Goal: Task Accomplishment & Management: Manage account settings

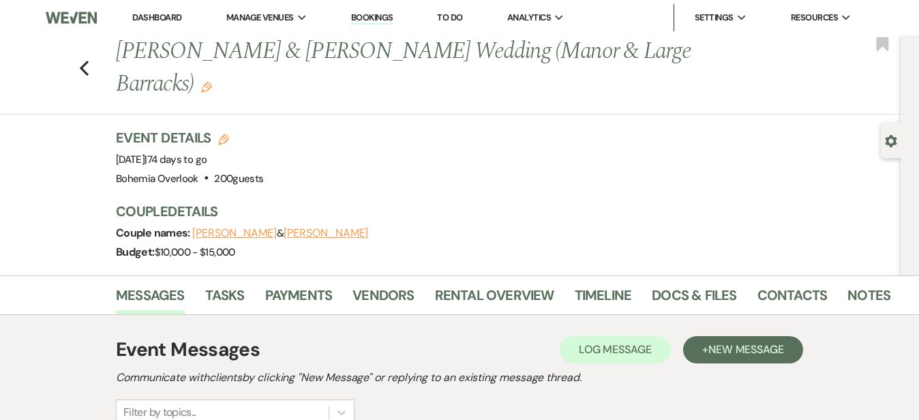
click at [224, 138] on icon "Edit" at bounding box center [223, 139] width 11 height 11
select select "553"
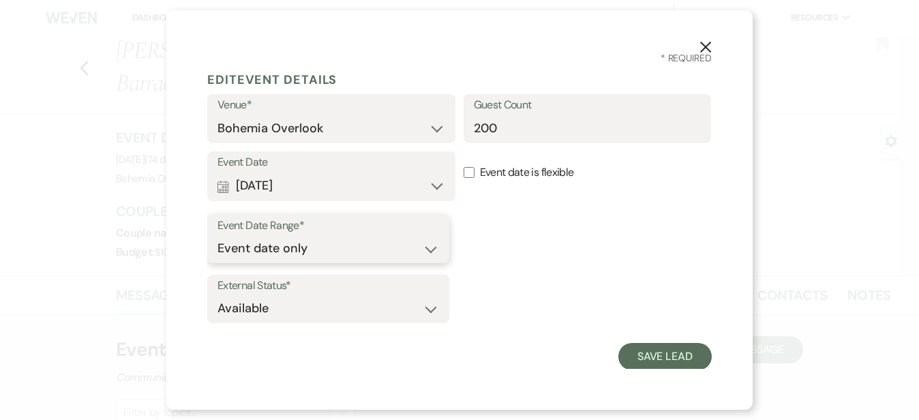
select select "eventDateAnd"
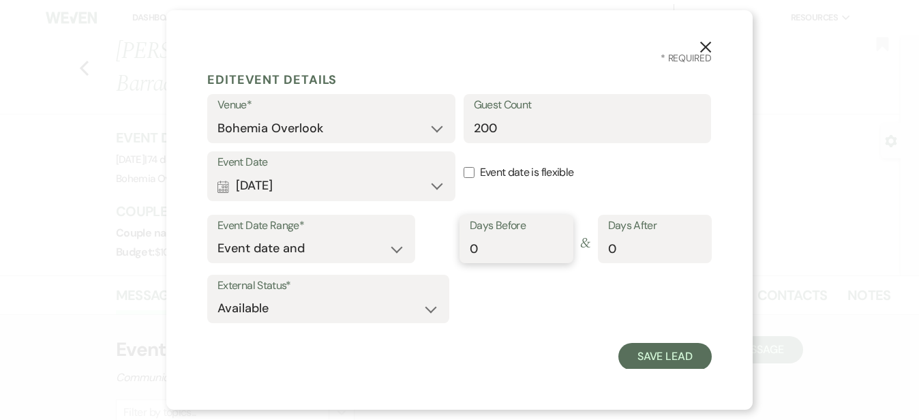
type input "1"
click at [555, 241] on input "1" at bounding box center [516, 248] width 93 height 27
click at [651, 344] on button "Save Lead" at bounding box center [664, 356] width 93 height 27
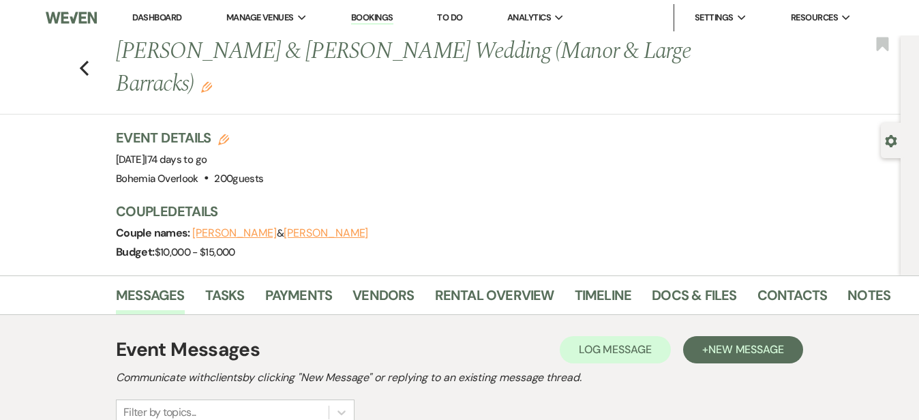
click at [211, 93] on icon "Edit" at bounding box center [206, 87] width 11 height 11
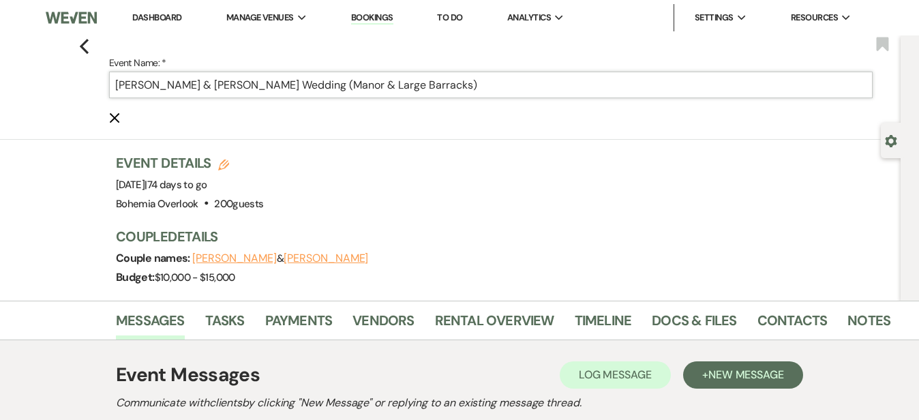
click at [519, 89] on input "Ryan Hahn & Meghan Hormanski's Wedding (Manor & Large Barracks)" at bounding box center [491, 85] width 764 height 27
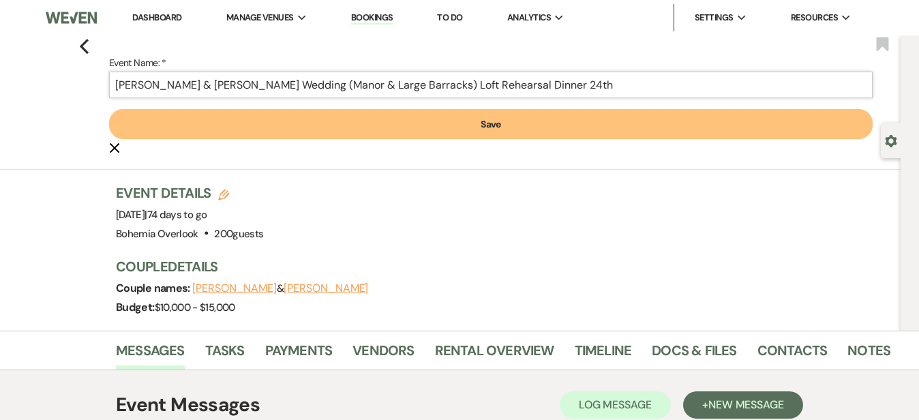
type input "Ryan Hahn & Meghan Hormanski's Wedding (Manor & Large Barracks) Loft Rehearsal …"
click at [491, 119] on button "Save" at bounding box center [491, 124] width 764 height 30
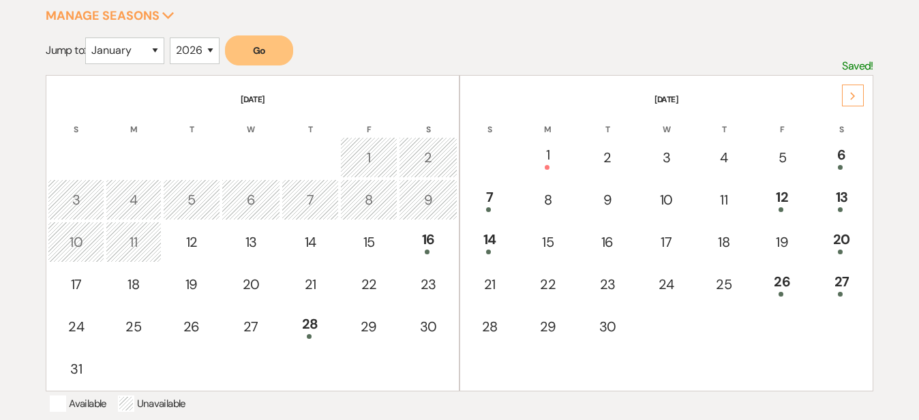
scroll to position [226, 0]
click at [852, 90] on div "Next" at bounding box center [853, 96] width 22 height 22
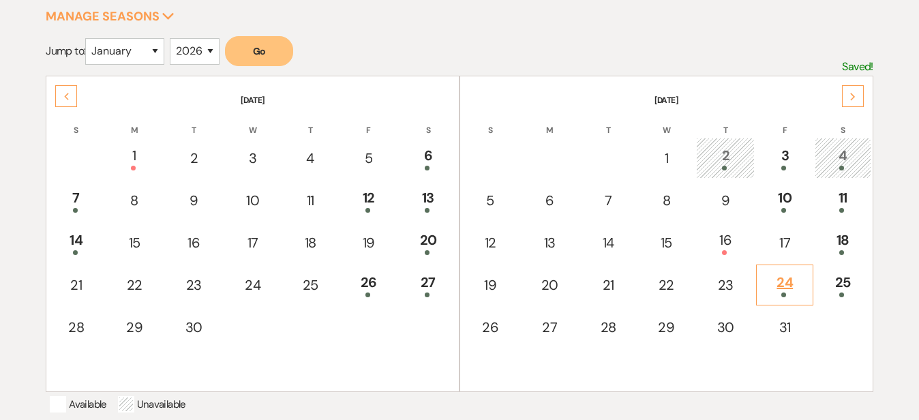
click at [781, 285] on div "24" at bounding box center [785, 284] width 42 height 25
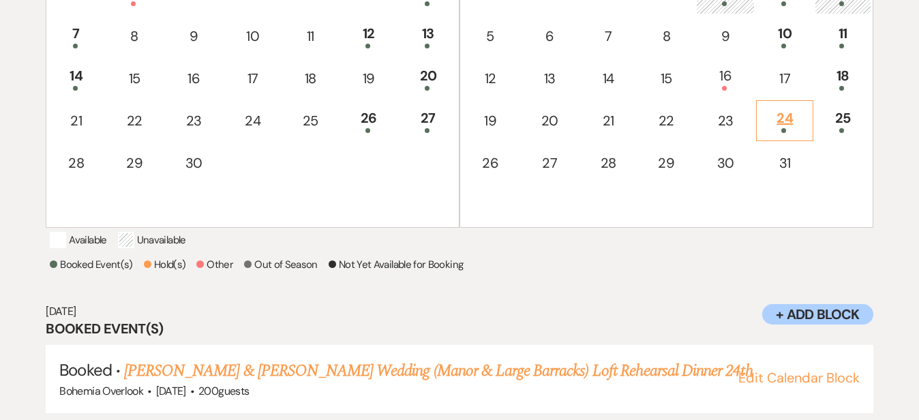
scroll to position [427, 0]
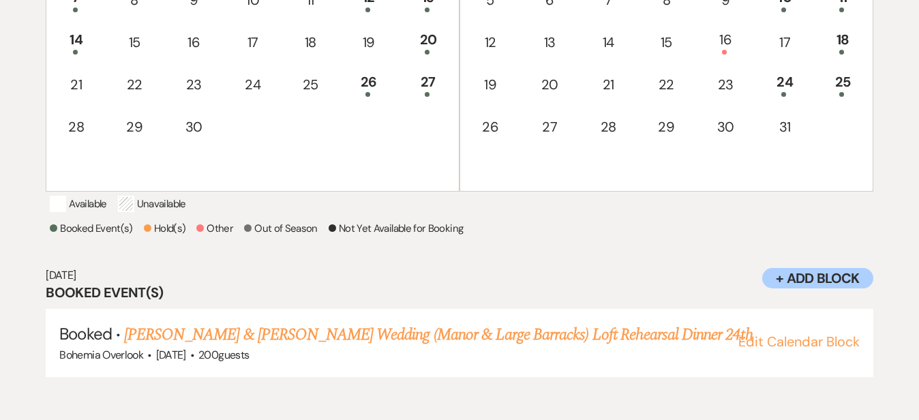
click at [604, 302] on h3 "Booked Event(s)" at bounding box center [459, 292] width 827 height 19
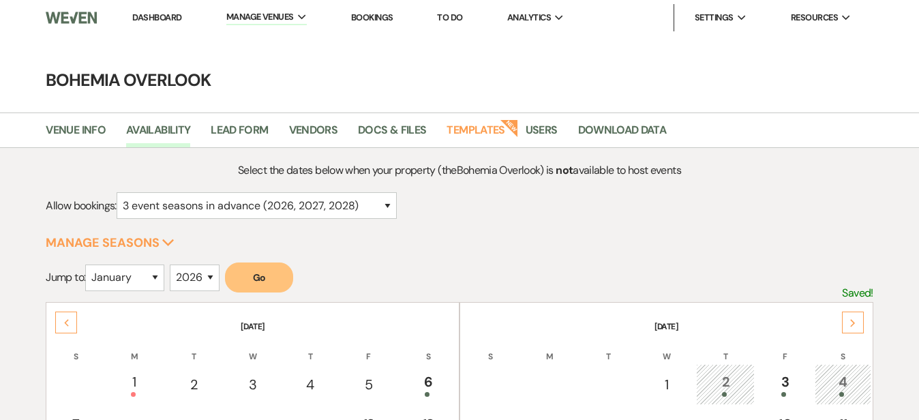
scroll to position [0, 0]
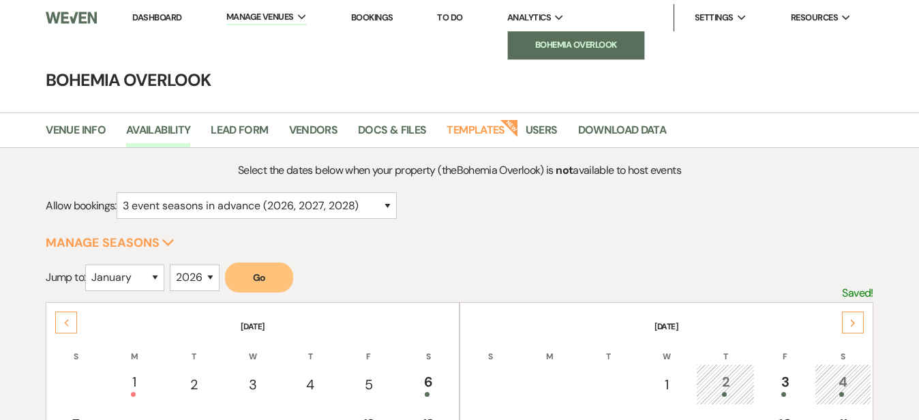
click at [569, 45] on li "Bohemia Overlook" at bounding box center [576, 45] width 123 height 14
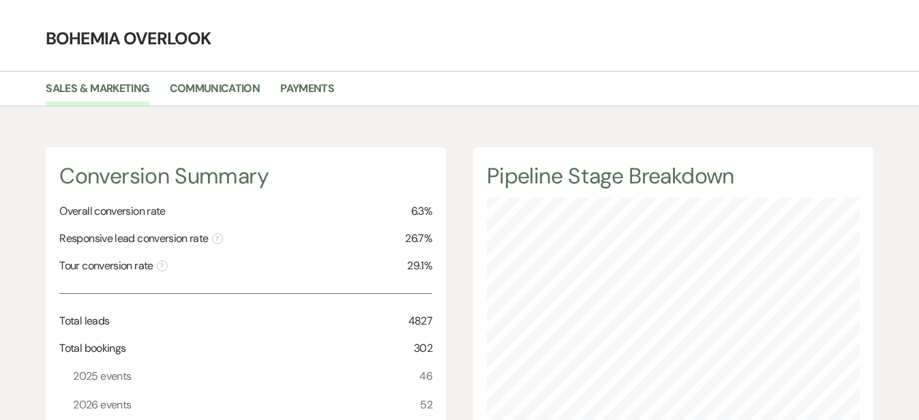
scroll to position [42, 0]
click at [330, 83] on link "Payments" at bounding box center [307, 92] width 54 height 26
select select "2025"
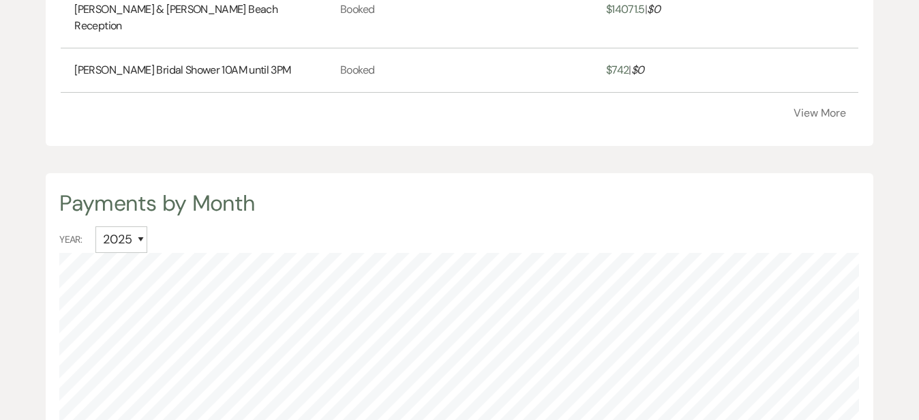
scroll to position [705, 0]
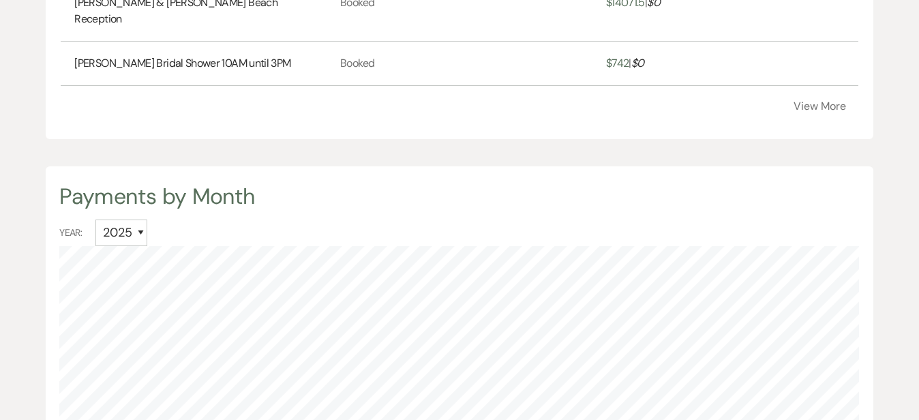
click at [797, 112] on button "View More" at bounding box center [820, 106] width 53 height 11
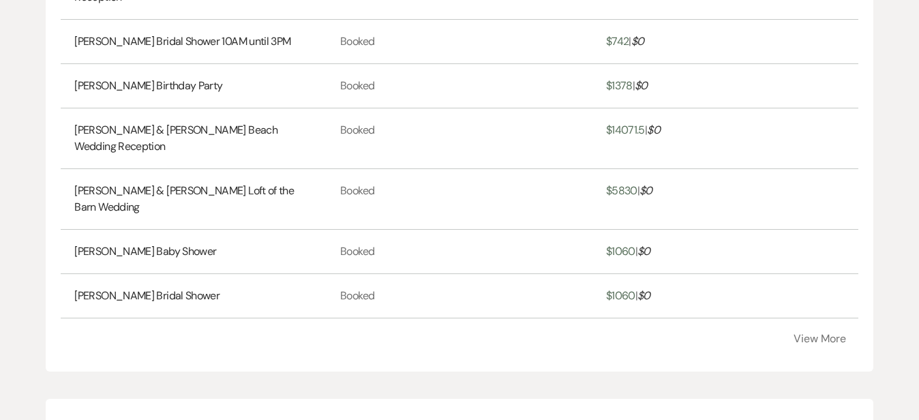
scroll to position [745, 0]
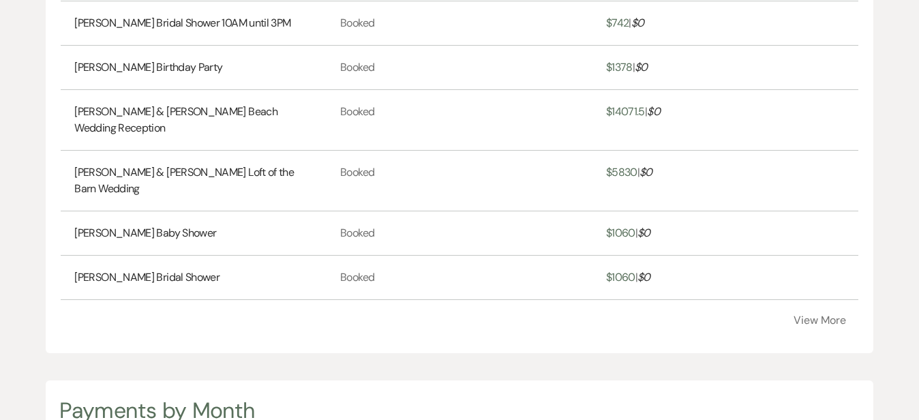
click at [801, 326] on button "View More" at bounding box center [820, 320] width 53 height 11
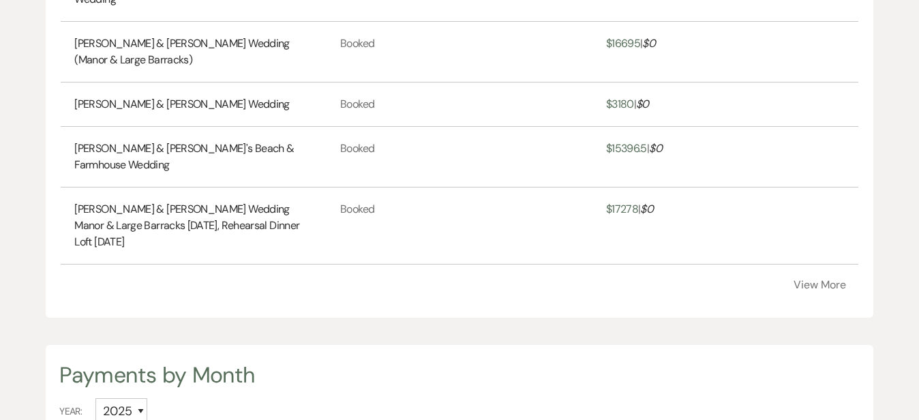
scroll to position [1092, 0]
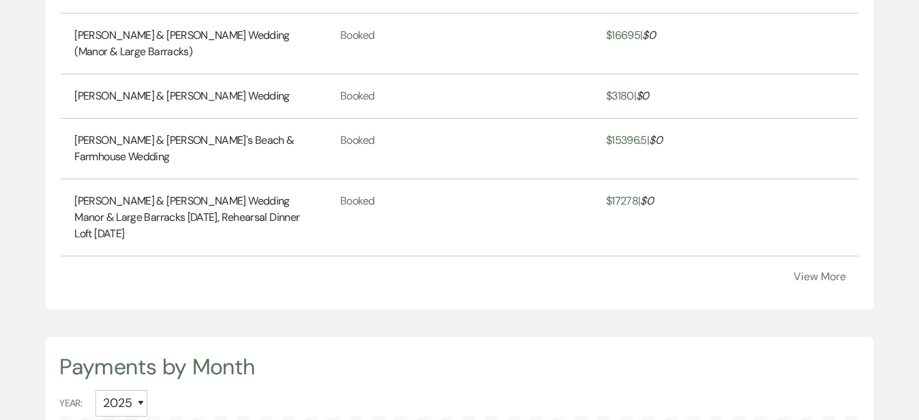
click at [816, 282] on button "View More" at bounding box center [820, 276] width 53 height 11
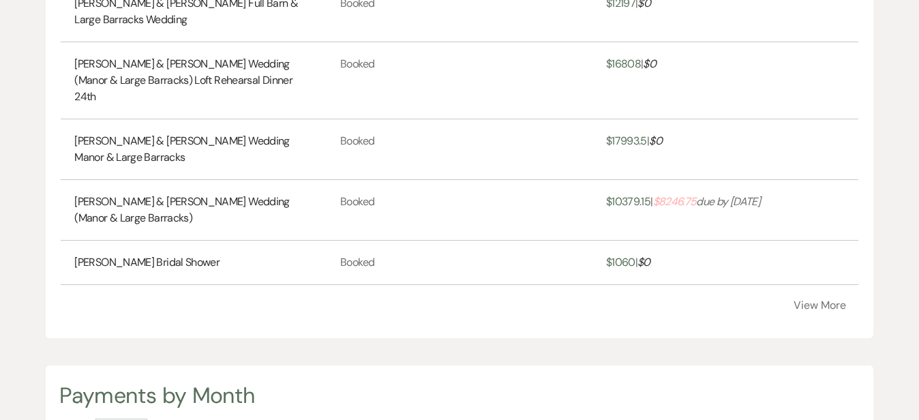
scroll to position [1378, 0]
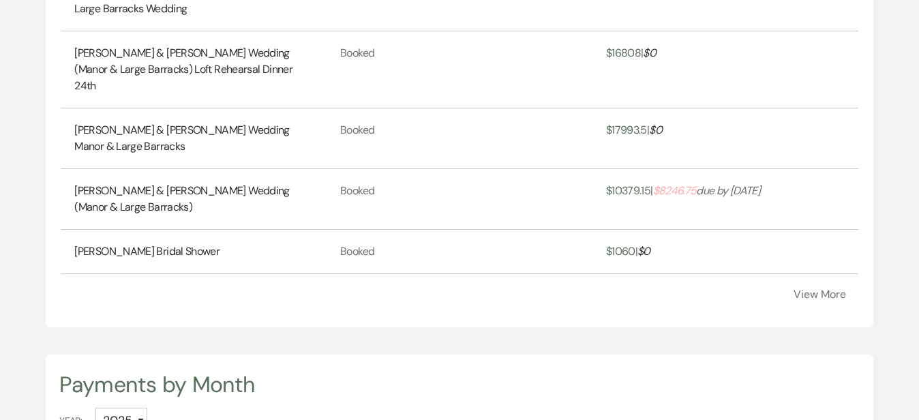
click at [687, 183] on span "$ 8246.75" at bounding box center [675, 190] width 44 height 14
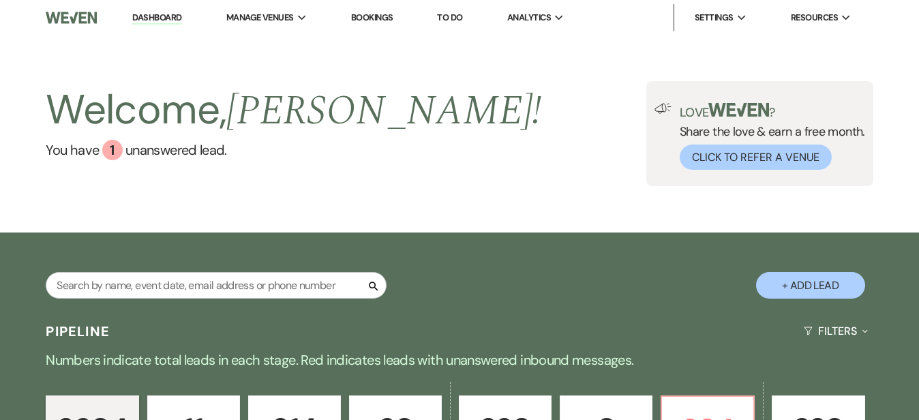
scroll to position [72, 0]
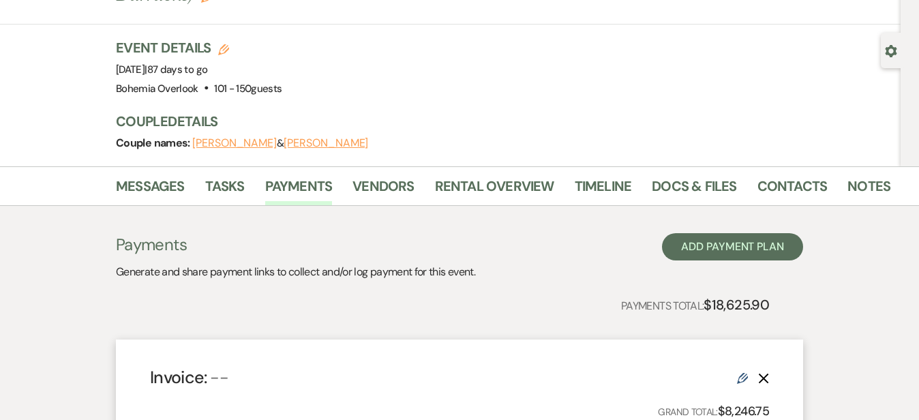
scroll to position [87, 0]
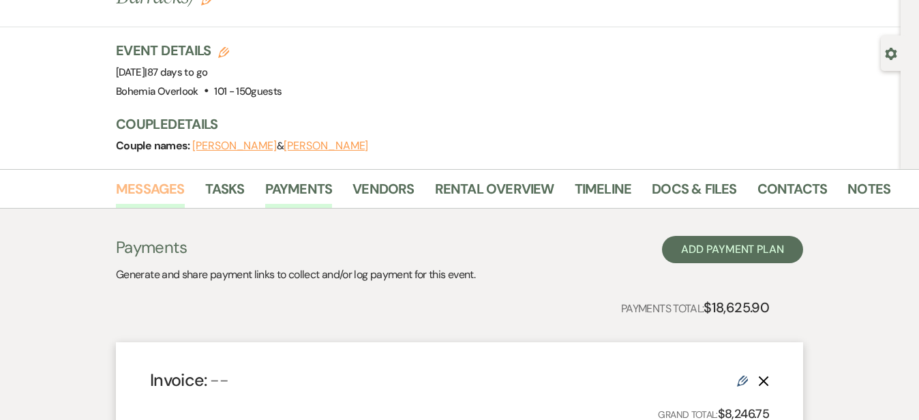
click at [116, 185] on link "Messages" at bounding box center [150, 193] width 69 height 30
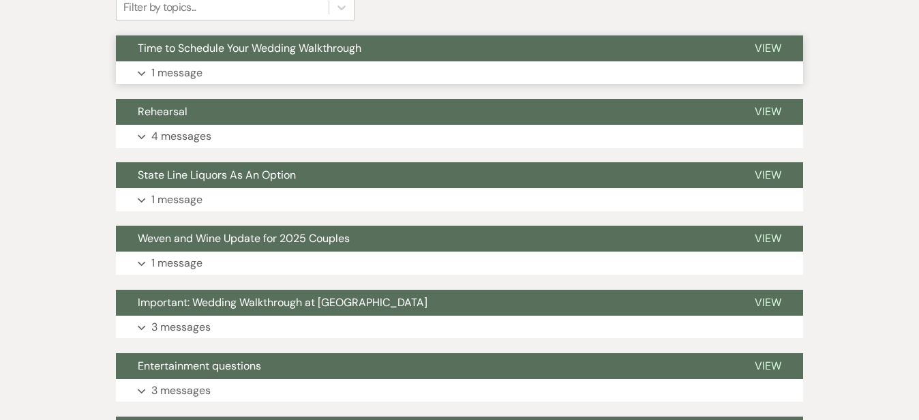
scroll to position [389, 0]
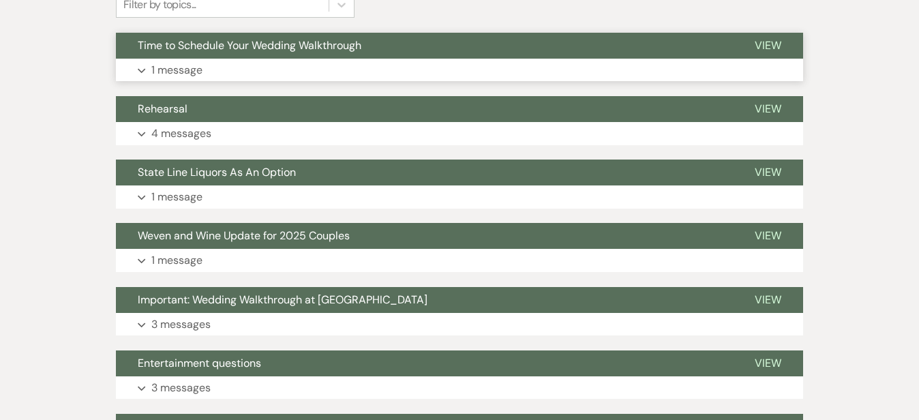
click at [361, 70] on button "Expand 1 message" at bounding box center [459, 70] width 687 height 23
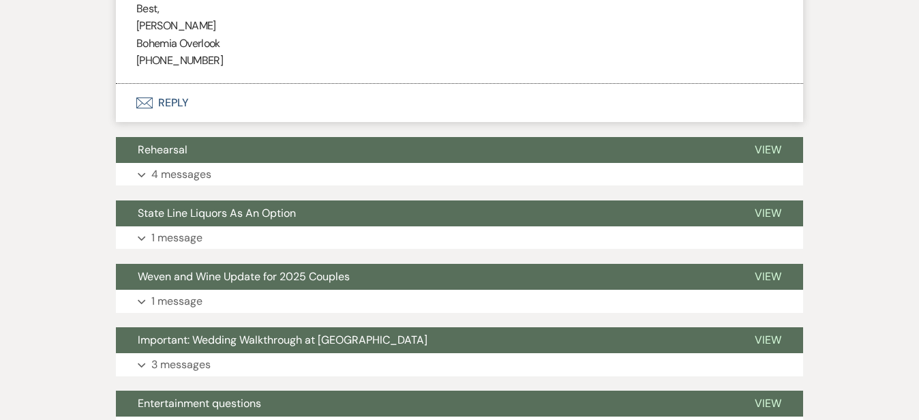
scroll to position [882, 0]
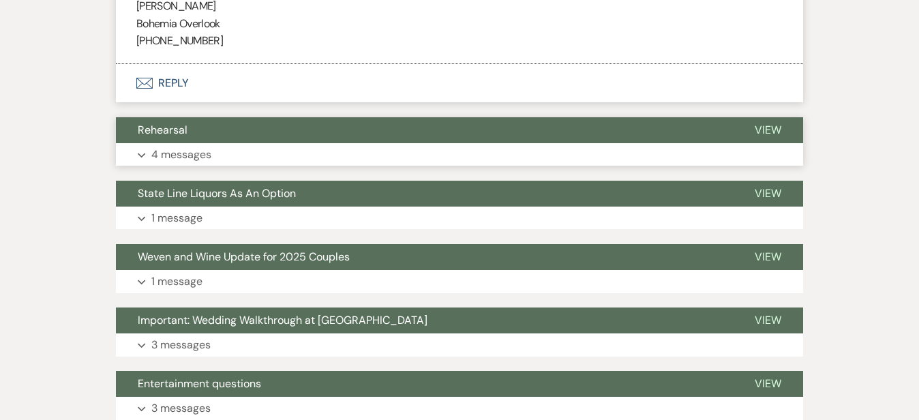
click at [151, 152] on p "4 messages" at bounding box center [181, 155] width 60 height 18
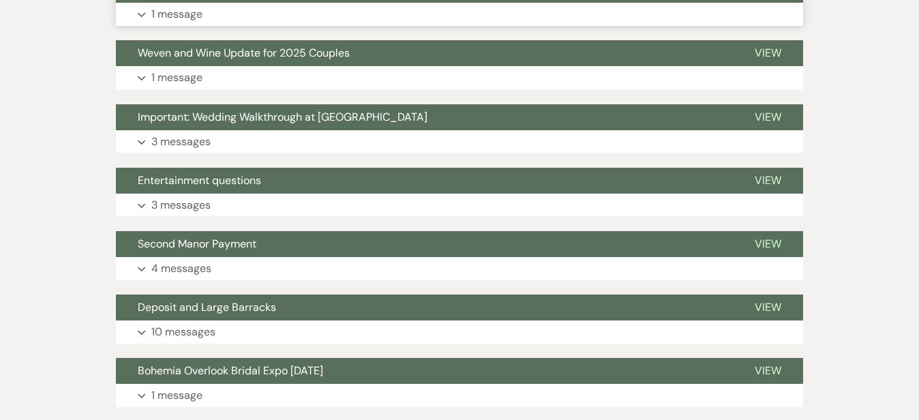
scroll to position [1706, 0]
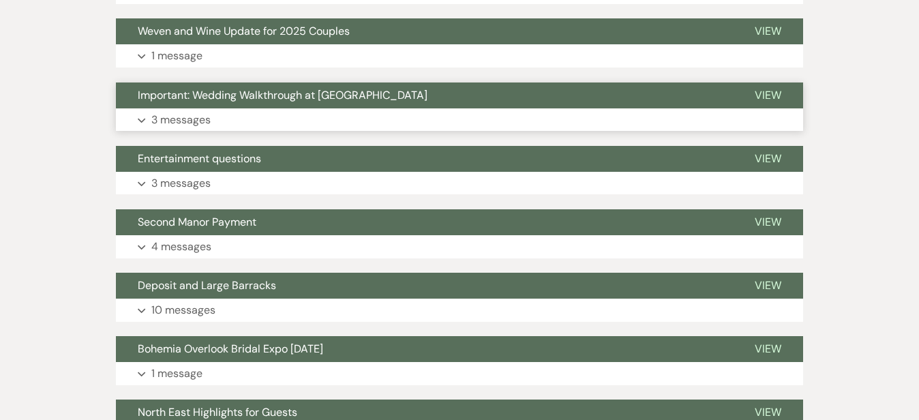
click at [173, 108] on button "Expand 3 messages" at bounding box center [459, 119] width 687 height 23
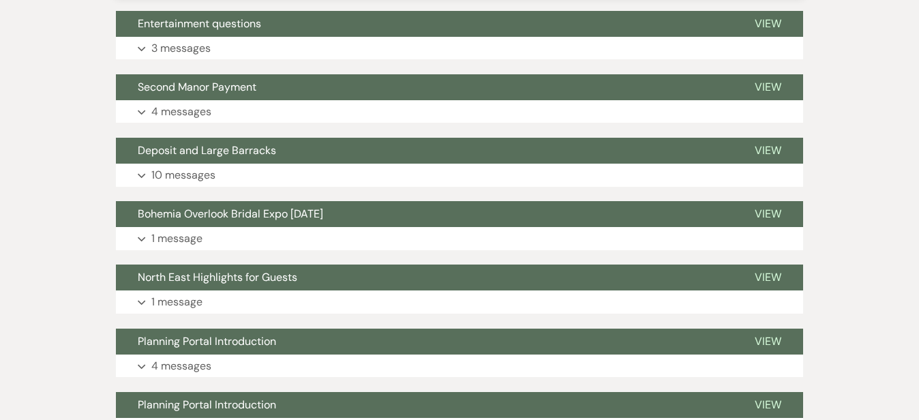
scroll to position [2600, 0]
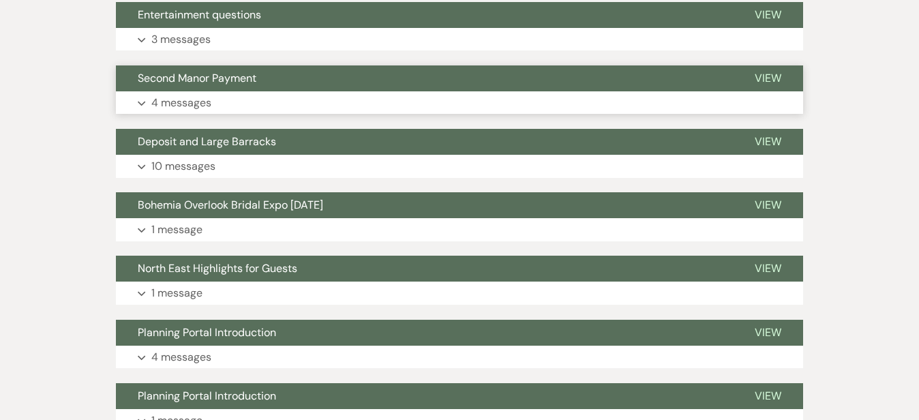
click at [151, 94] on p "4 messages" at bounding box center [181, 103] width 60 height 18
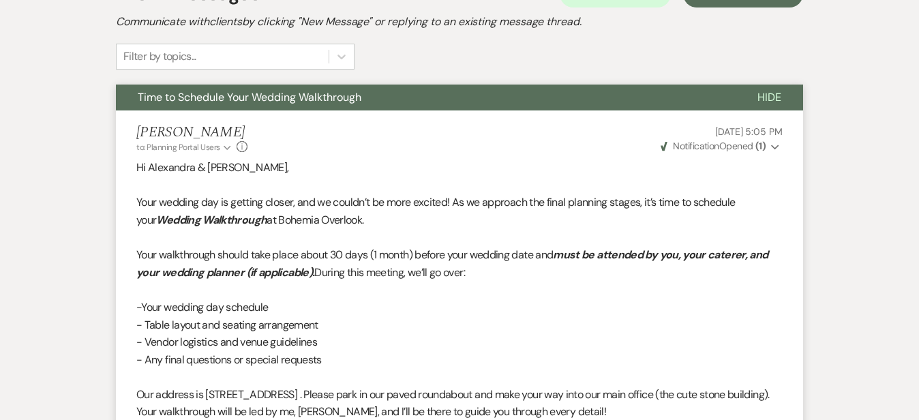
scroll to position [226, 0]
